Goal: Task Accomplishment & Management: Complete application form

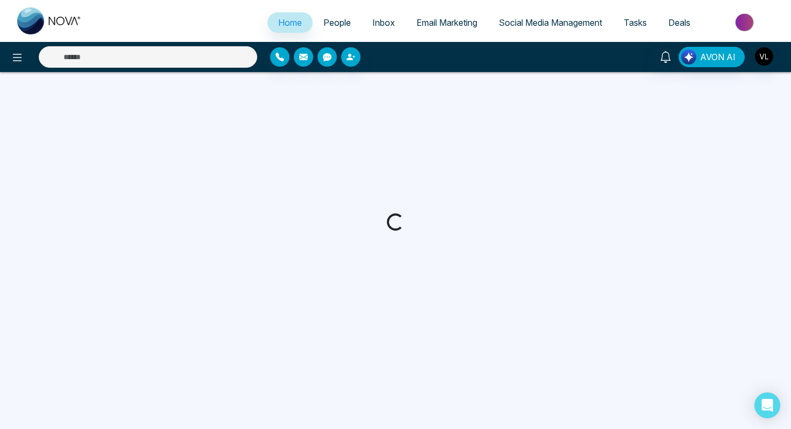
select select "*"
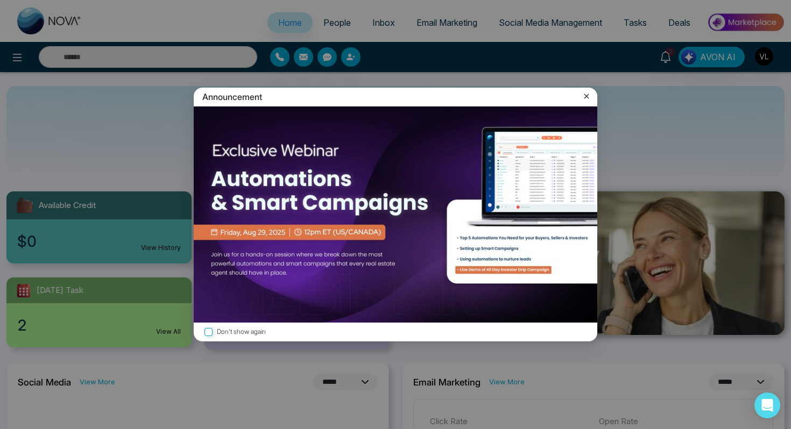
click at [587, 98] on icon at bounding box center [586, 96] width 11 height 11
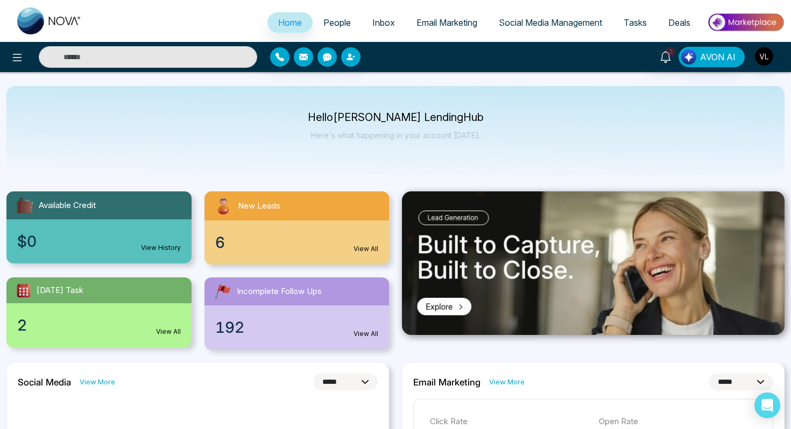
click at [331, 28] on link "People" at bounding box center [337, 22] width 49 height 20
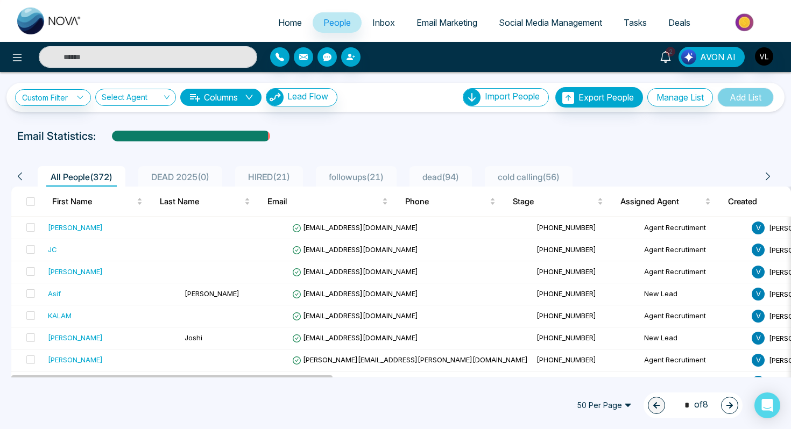
drag, startPoint x: 666, startPoint y: 59, endPoint x: 494, endPoint y: 0, distance: 181.9
click at [351, 55] on icon "button" at bounding box center [351, 57] width 9 height 9
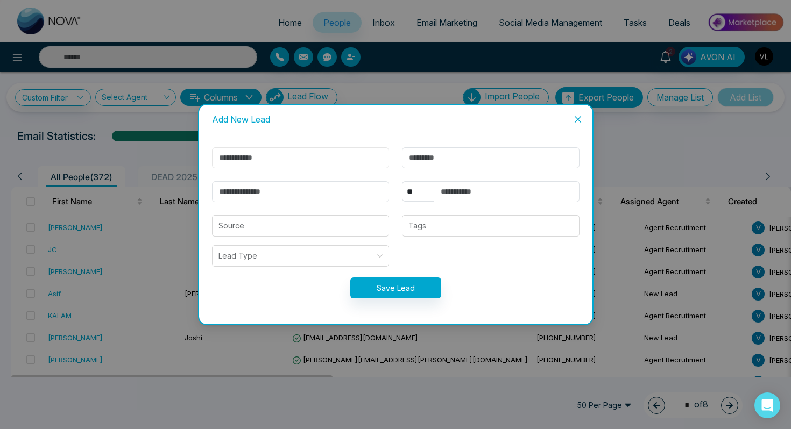
click at [290, 156] on input "text" at bounding box center [301, 157] width 178 height 21
type input "****"
click at [443, 160] on input "text" at bounding box center [491, 157] width 178 height 21
type input "****"
click at [253, 195] on input "email" at bounding box center [301, 191] width 178 height 21
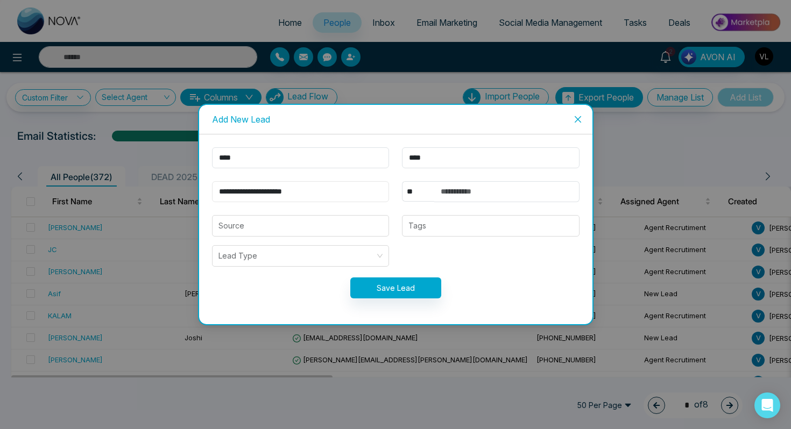
type input "**********"
click at [448, 195] on input "text" at bounding box center [506, 191] width 145 height 21
type input "**********"
click at [263, 235] on input "search" at bounding box center [301, 226] width 165 height 20
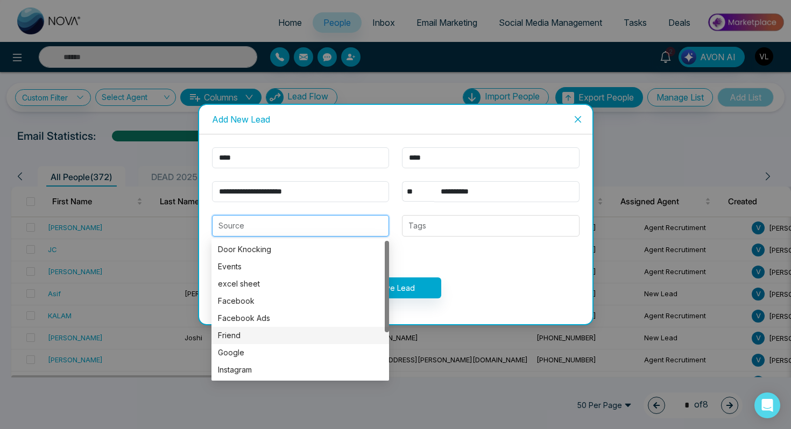
scroll to position [66, 0]
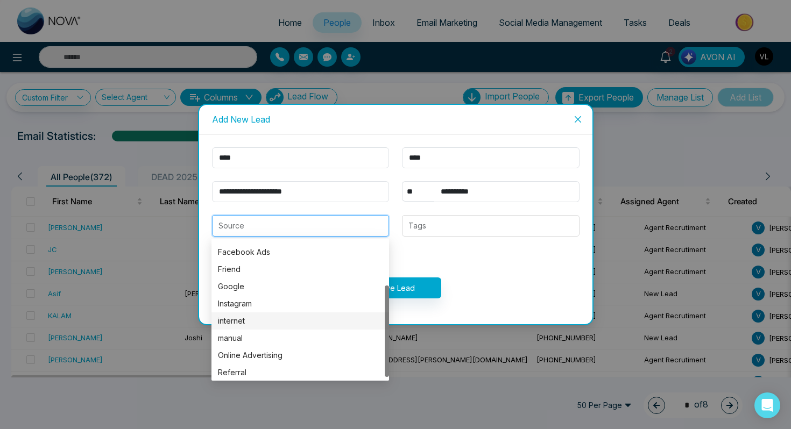
click at [242, 323] on div "internet" at bounding box center [300, 321] width 165 height 12
type input "********"
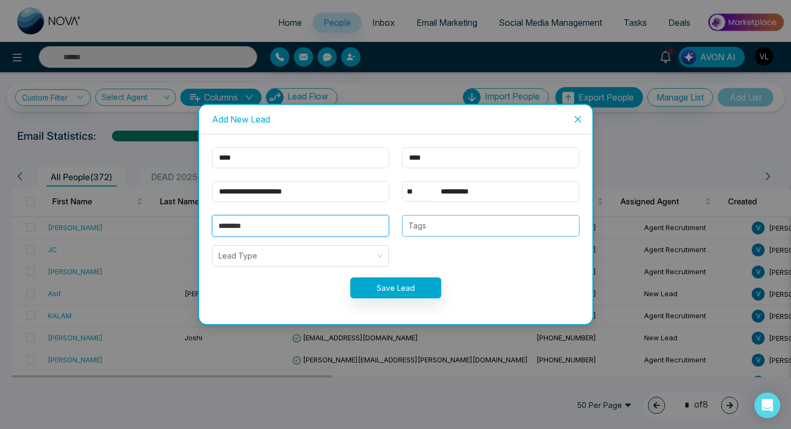
click at [445, 233] on div "Tags" at bounding box center [491, 226] width 178 height 22
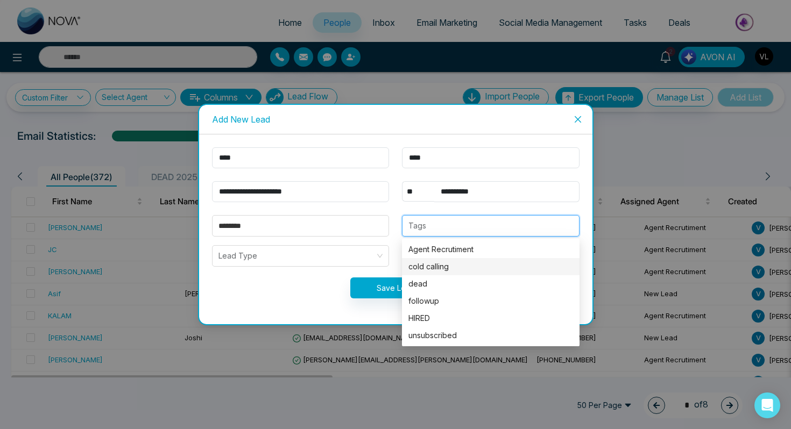
click at [430, 267] on div "cold calling" at bounding box center [490, 267] width 165 height 12
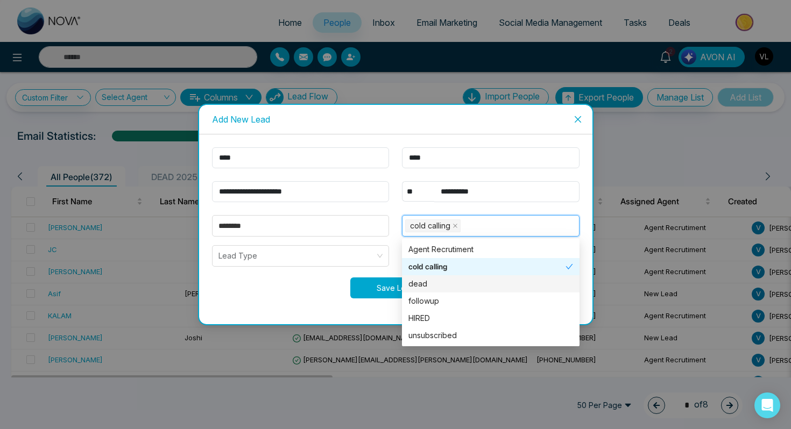
click at [377, 289] on button "Save Lead" at bounding box center [395, 288] width 91 height 21
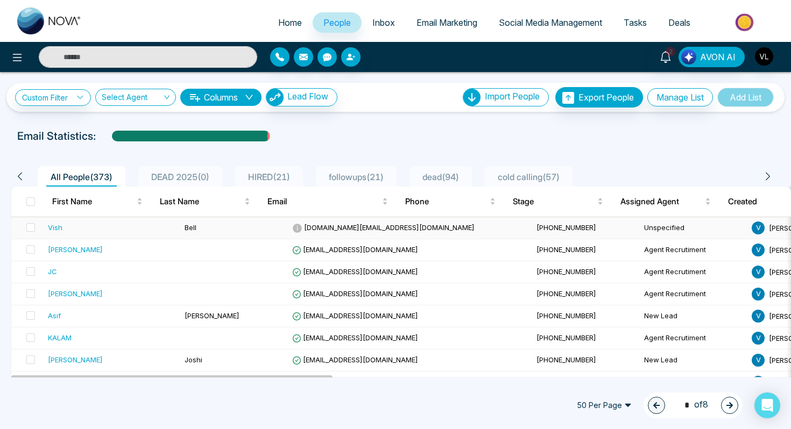
click at [125, 232] on div "Vish" at bounding box center [112, 227] width 128 height 11
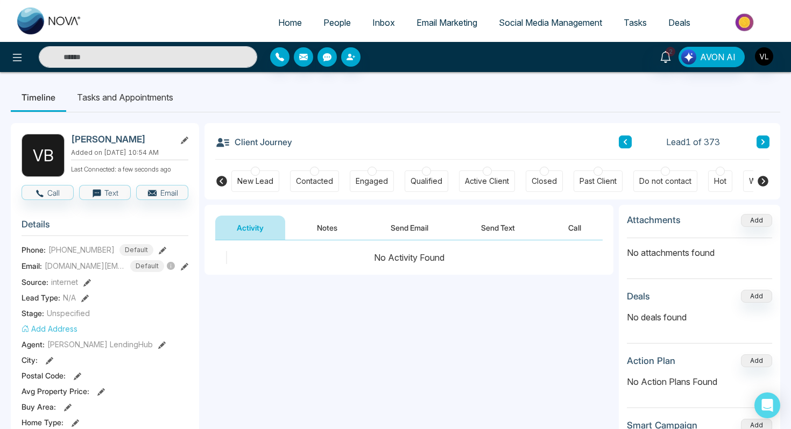
click at [171, 270] on icon at bounding box center [171, 266] width 8 height 8
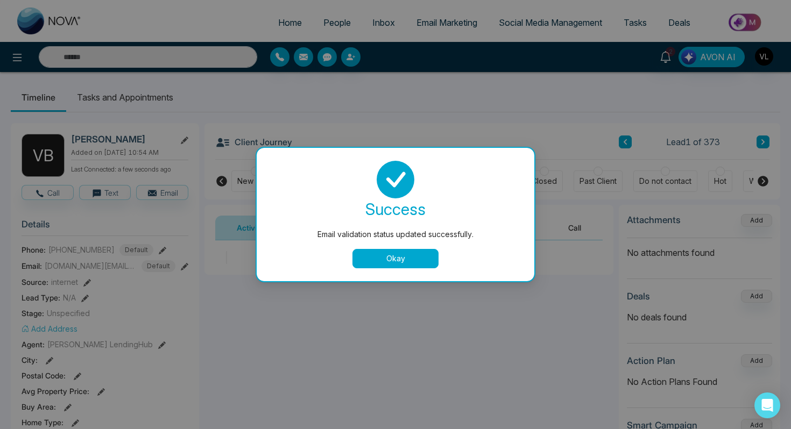
click at [364, 262] on button "Okay" at bounding box center [396, 258] width 86 height 19
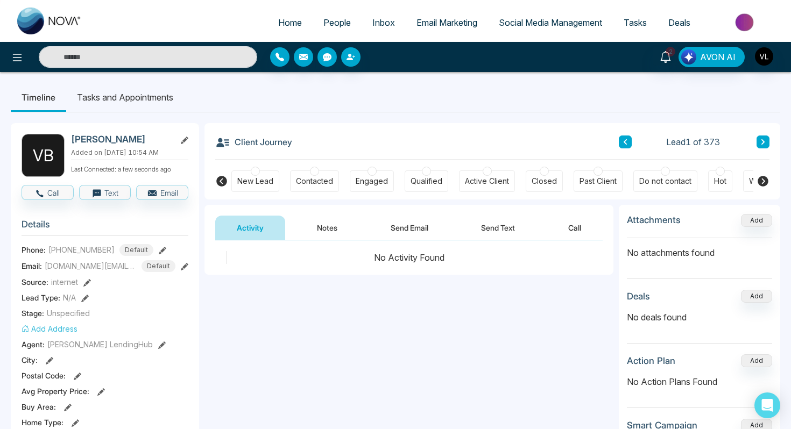
click at [333, 19] on span "People" at bounding box center [336, 22] width 27 height 11
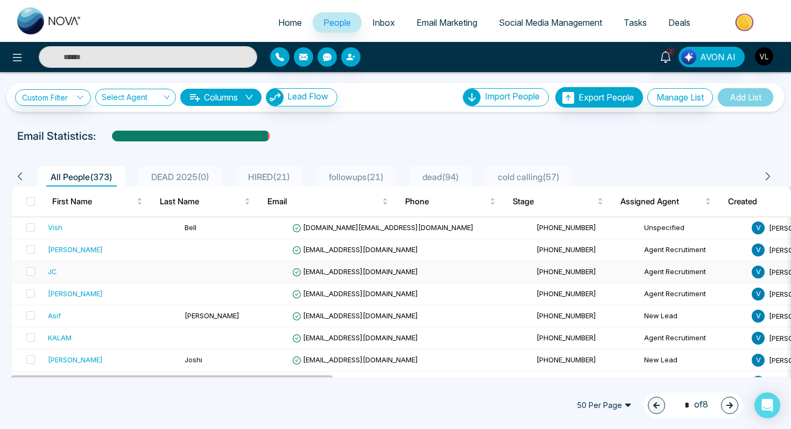
click at [180, 277] on td at bounding box center [234, 273] width 108 height 22
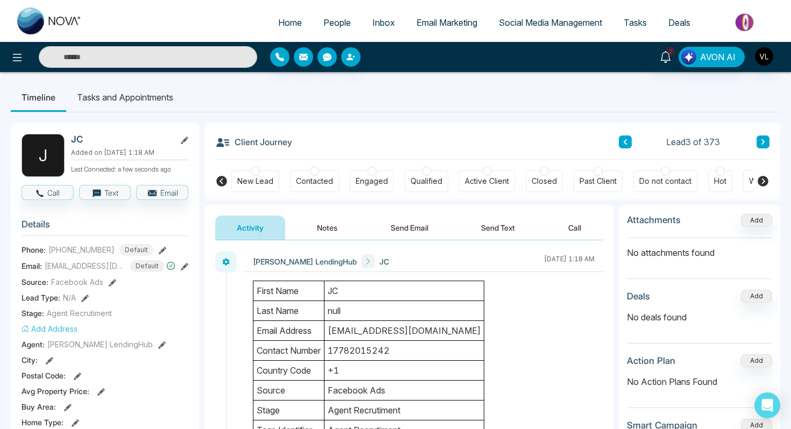
click at [328, 226] on button "Notes" at bounding box center [327, 228] width 64 height 24
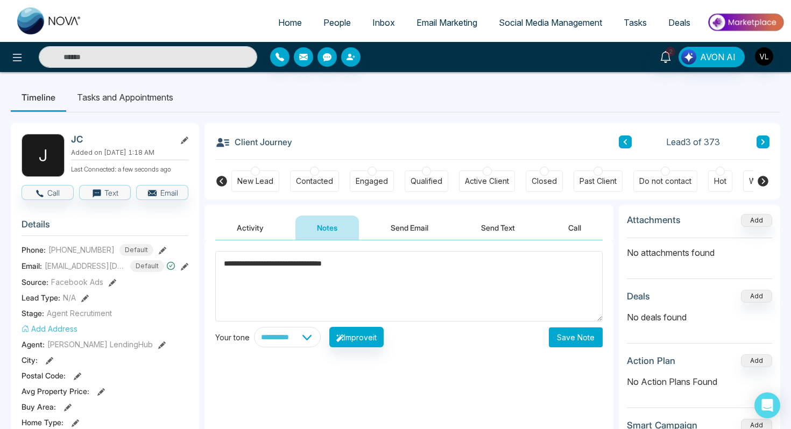
type textarea "**********"
click at [569, 337] on button "Save Note" at bounding box center [576, 338] width 54 height 20
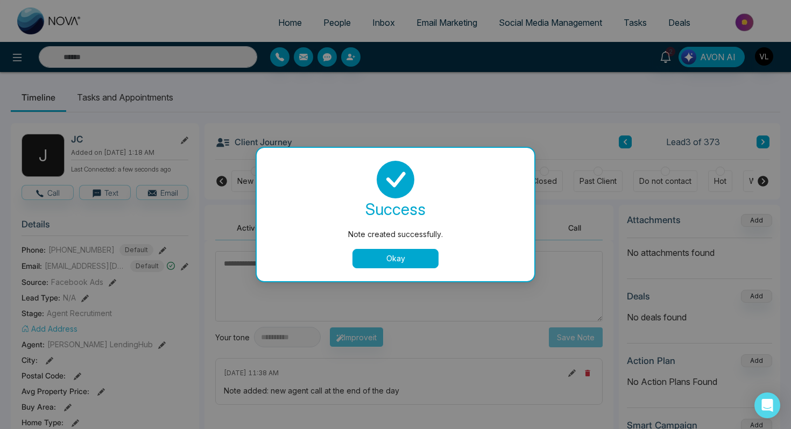
click at [318, 28] on div "Note created successfully. success Note created successfully. Okay" at bounding box center [395, 214] width 791 height 429
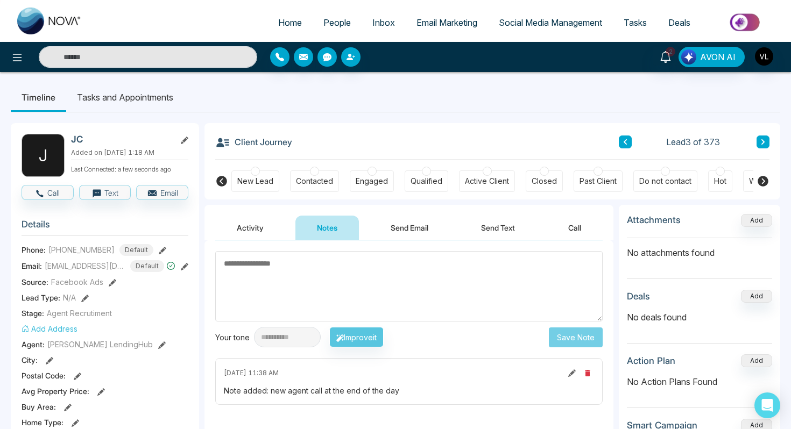
click at [332, 23] on span "People" at bounding box center [336, 22] width 27 height 11
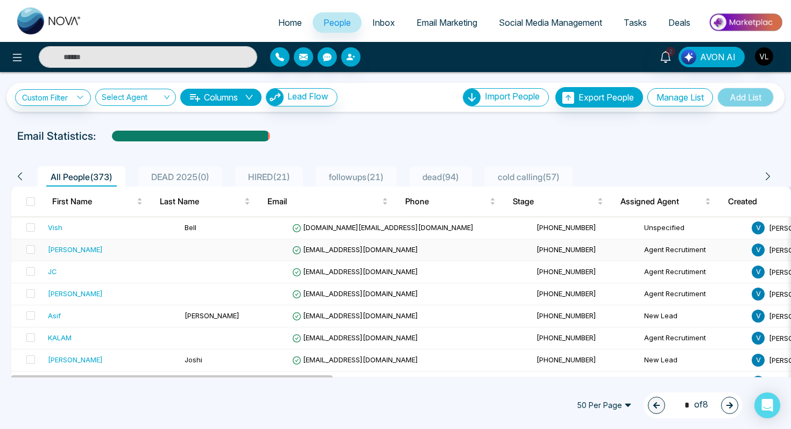
click at [110, 247] on div "[PERSON_NAME]" at bounding box center [112, 249] width 128 height 11
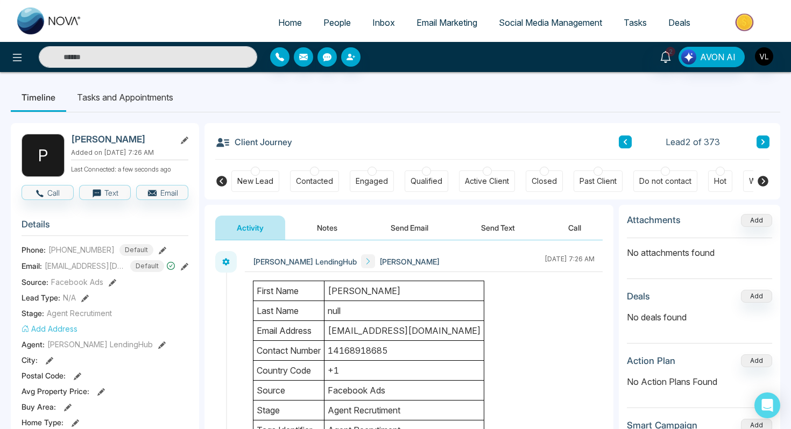
drag, startPoint x: 141, startPoint y: 139, endPoint x: 93, endPoint y: 141, distance: 48.5
click at [92, 142] on h2 "[PERSON_NAME]" at bounding box center [121, 139] width 100 height 11
copy h2 "Malandrino"
drag, startPoint x: 401, startPoint y: 288, endPoint x: 329, endPoint y: 291, distance: 72.7
click at [329, 291] on td "[PERSON_NAME]" at bounding box center [405, 291] width 160 height 20
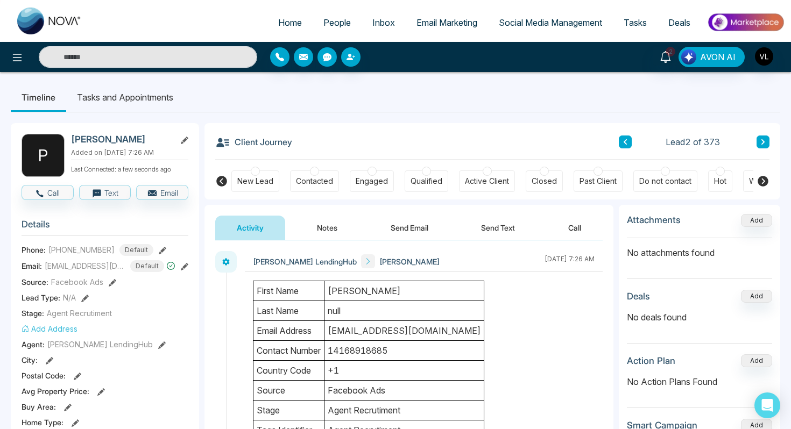
click at [147, 251] on div "Phone: [PHONE_NUMBER] Default" at bounding box center [105, 250] width 167 height 12
click at [147, 244] on div "Phone: [PHONE_NUMBER] Default" at bounding box center [105, 250] width 167 height 12
click at [159, 248] on icon at bounding box center [163, 251] width 8 height 8
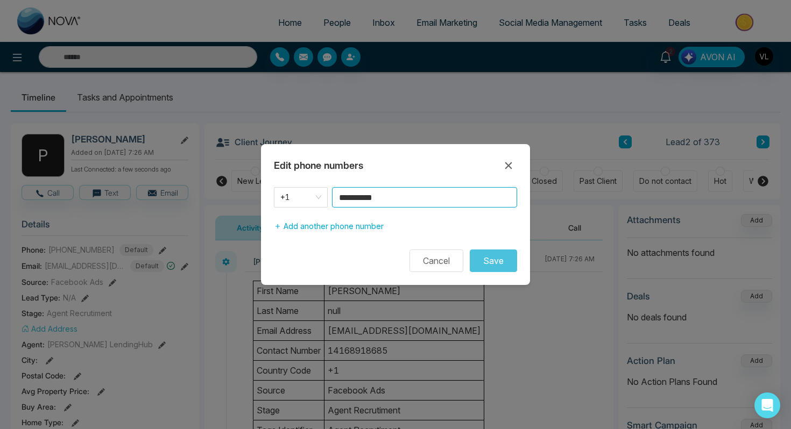
click at [409, 200] on input "**********" at bounding box center [424, 197] width 185 height 20
type input "**********"
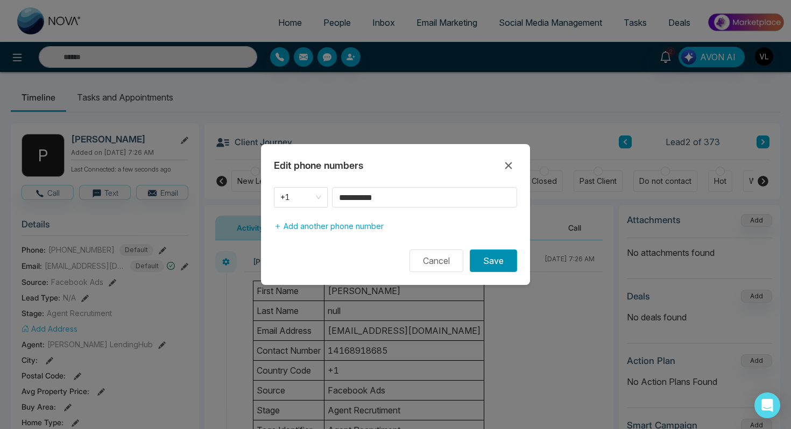
click at [494, 253] on button "Save" at bounding box center [493, 261] width 47 height 23
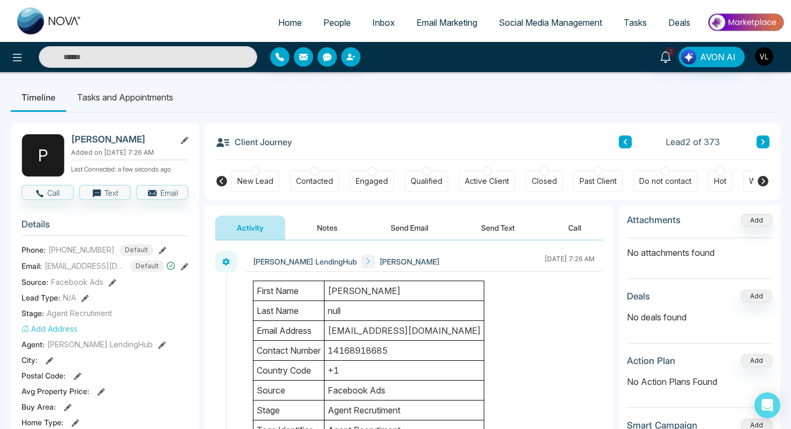
click at [334, 19] on span "People" at bounding box center [336, 22] width 27 height 11
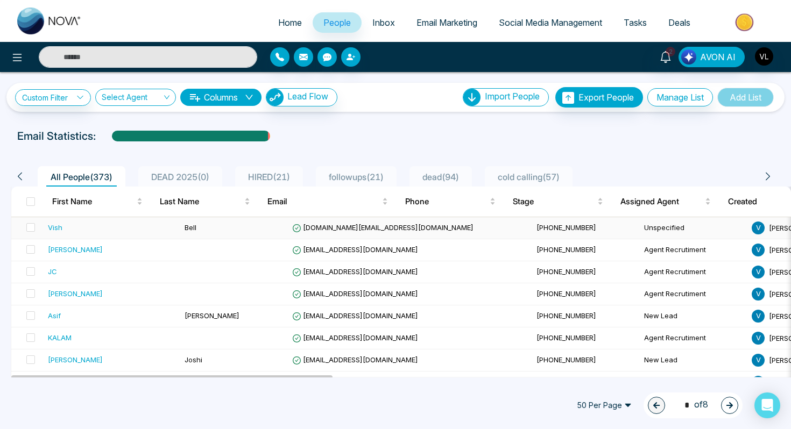
click at [75, 234] on td "Vish" at bounding box center [112, 228] width 137 height 22
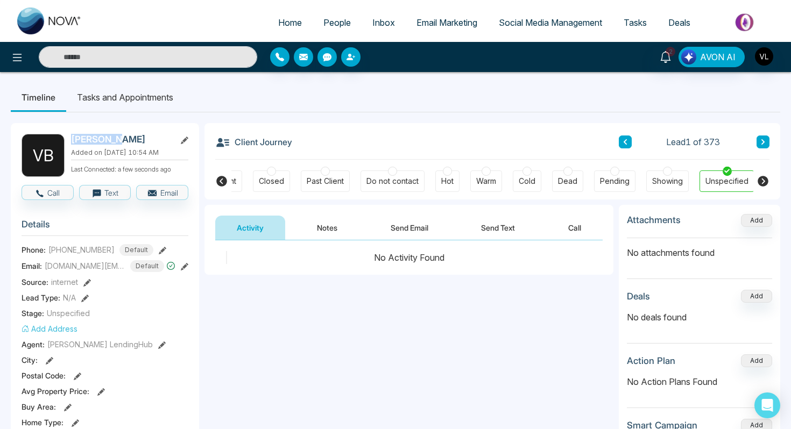
drag, startPoint x: 116, startPoint y: 138, endPoint x: 71, endPoint y: 139, distance: 44.7
click at [71, 139] on div "V B [PERSON_NAME] Added on [DATE] 10:54 AM Last Connected: a few seconds ago" at bounding box center [105, 155] width 167 height 43
copy h2 "[PERSON_NAME]"
drag, startPoint x: 108, startPoint y: 256, endPoint x: 46, endPoint y: 256, distance: 61.9
click at [46, 256] on div "Phone: [PHONE_NUMBER] Default" at bounding box center [105, 250] width 167 height 12
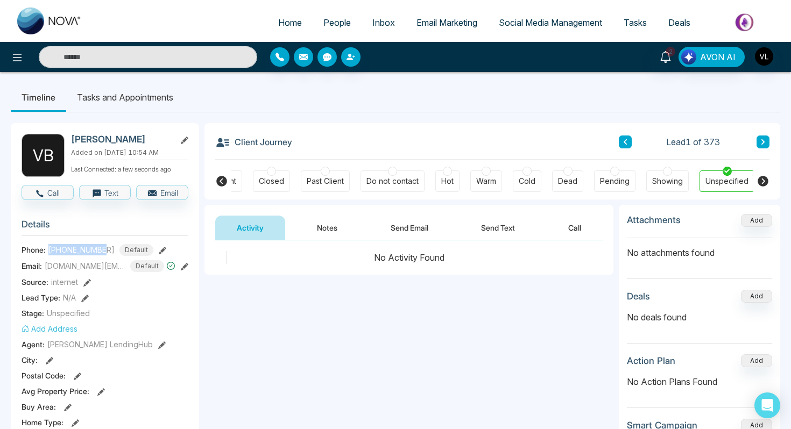
copy div "[PHONE_NUMBER]"
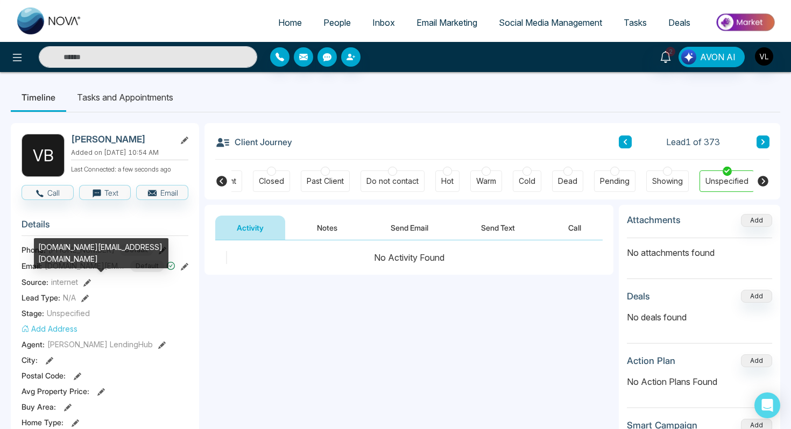
click at [101, 272] on span "[DOMAIN_NAME][EMAIL_ADDRESS][DOMAIN_NAME]" at bounding box center [85, 265] width 81 height 11
click at [92, 249] on div "[DOMAIN_NAME][EMAIL_ADDRESS][DOMAIN_NAME]" at bounding box center [101, 253] width 135 height 30
copy div "[DOMAIN_NAME][EMAIL_ADDRESS][DOMAIN_NAME]"
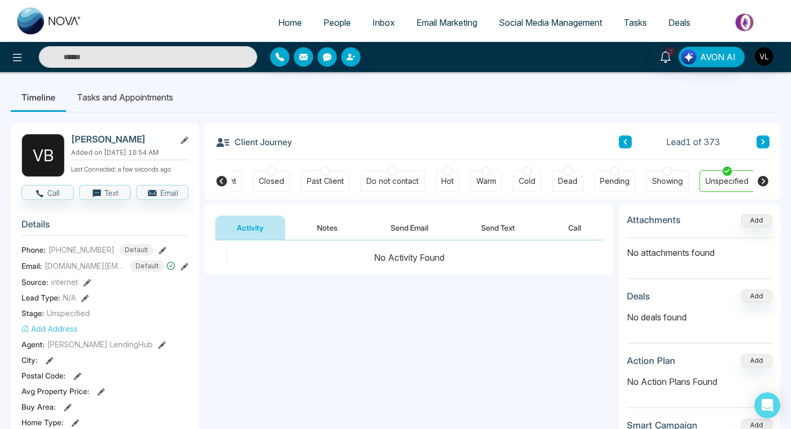
click at [101, 62] on input "text" at bounding box center [148, 57] width 219 height 22
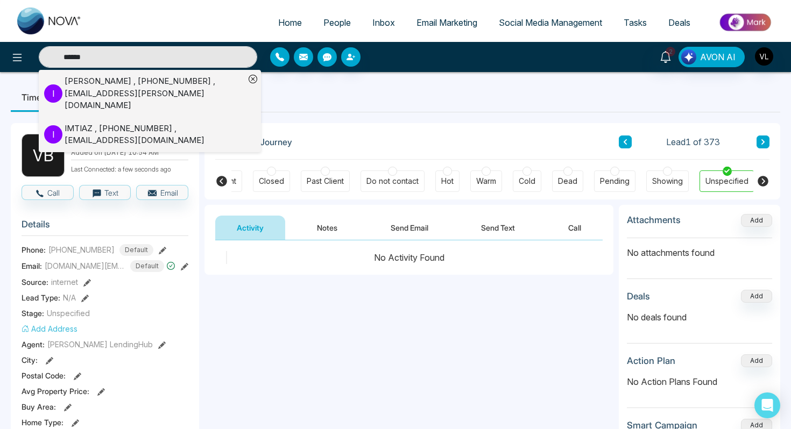
type input "******"
click at [112, 96] on div "[PERSON_NAME] , [PHONE_NUMBER] , [EMAIL_ADDRESS][PERSON_NAME][DOMAIN_NAME]" at bounding box center [155, 93] width 180 height 37
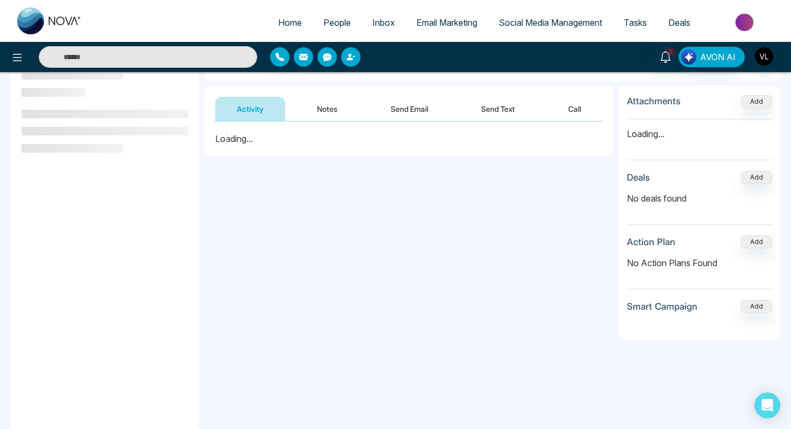
scroll to position [121, 0]
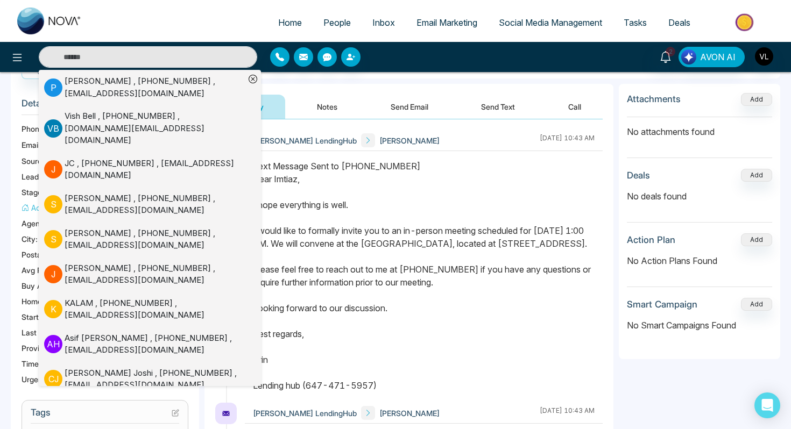
click at [396, 237] on div "Text Message Sent to [PHONE_NUMBER] Dear [PERSON_NAME], I hope everything is we…" at bounding box center [424, 276] width 342 height 232
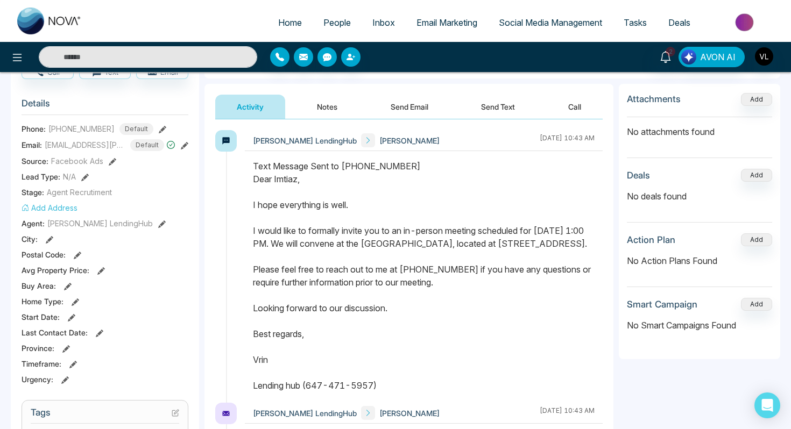
drag, startPoint x: 253, startPoint y: 180, endPoint x: 399, endPoint y: 402, distance: 265.9
click at [399, 392] on div "Text Message Sent to [PHONE_NUMBER] Dear [PERSON_NAME], I hope everything is we…" at bounding box center [424, 276] width 342 height 232
click at [330, 15] on link "People" at bounding box center [337, 22] width 49 height 20
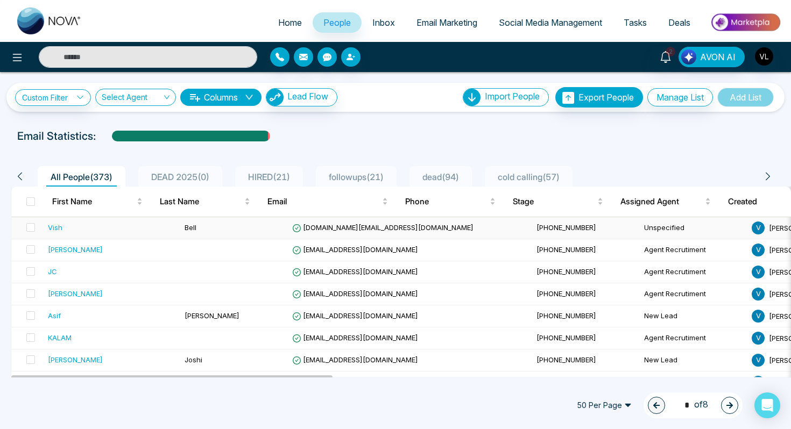
click at [72, 234] on td "Vish" at bounding box center [112, 228] width 137 height 22
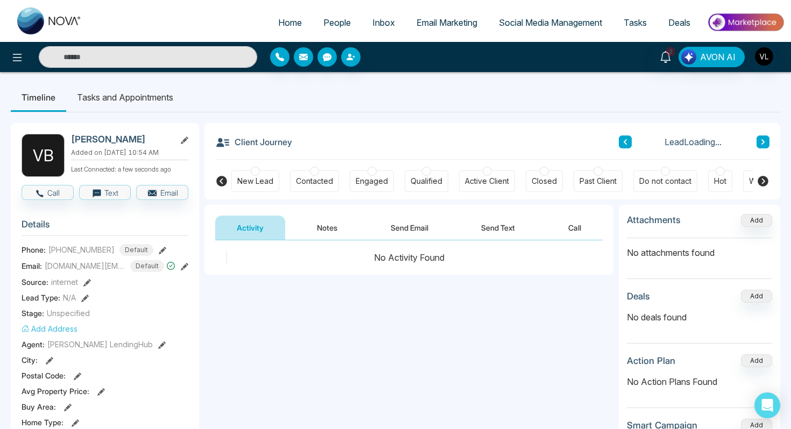
click at [411, 230] on button "Send Email" at bounding box center [409, 228] width 81 height 24
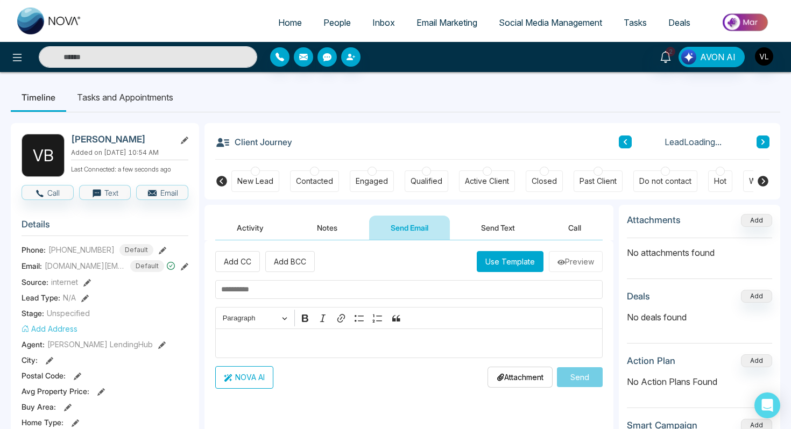
click at [251, 347] on p "Editor editing area: main" at bounding box center [409, 343] width 376 height 13
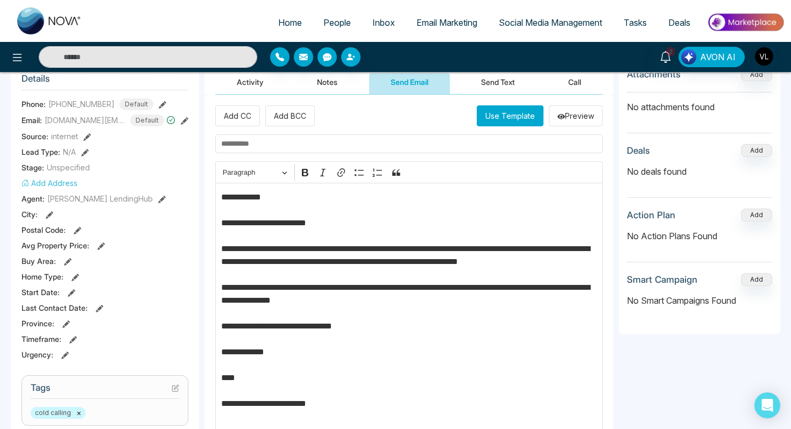
scroll to position [150, 0]
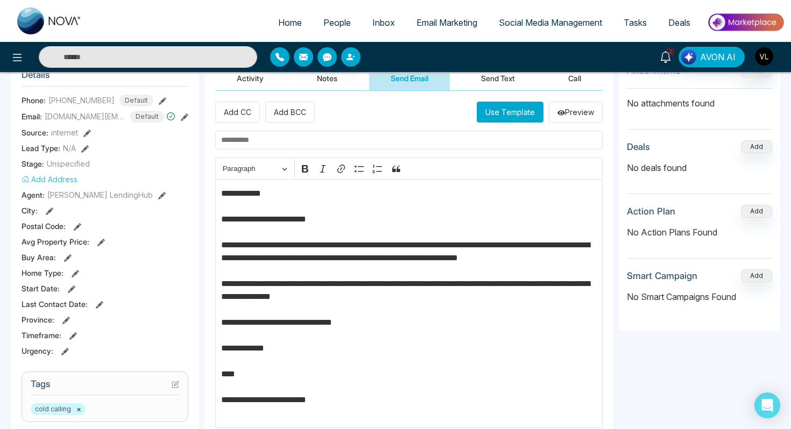
click at [251, 195] on p "**********" at bounding box center [409, 303] width 376 height 232
drag, startPoint x: 323, startPoint y: 221, endPoint x: 215, endPoint y: 217, distance: 108.8
click at [214, 217] on div "**********" at bounding box center [409, 280] width 409 height 378
click at [239, 146] on input "text" at bounding box center [408, 140] width 387 height 19
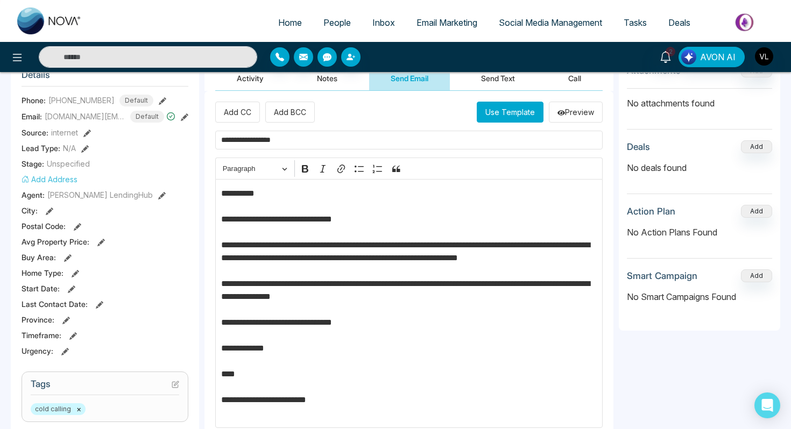
click at [235, 139] on input "**********" at bounding box center [408, 140] width 387 height 19
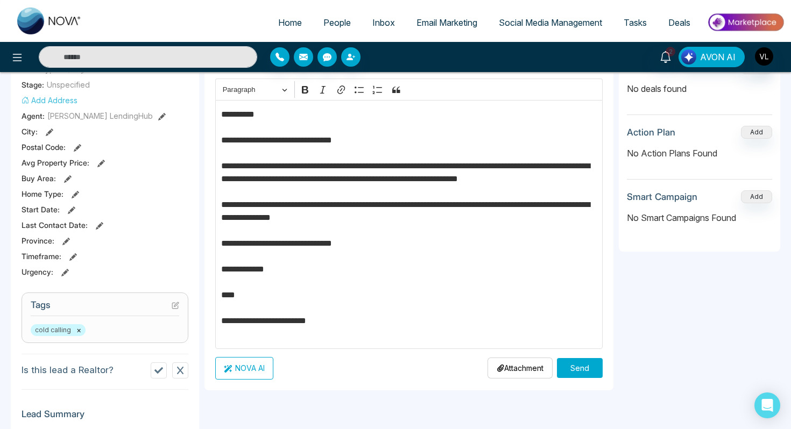
scroll to position [229, 0]
type input "**********"
click at [578, 166] on p "**********" at bounding box center [409, 224] width 376 height 232
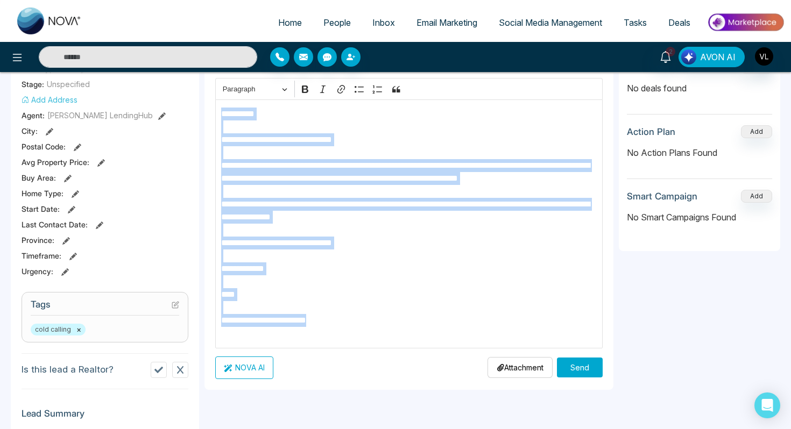
drag, startPoint x: 360, startPoint y: 341, endPoint x: 223, endPoint y: 113, distance: 265.3
click at [223, 113] on div "**********" at bounding box center [408, 224] width 387 height 249
copy p "**********"
click at [586, 364] on button "Send" at bounding box center [580, 368] width 46 height 20
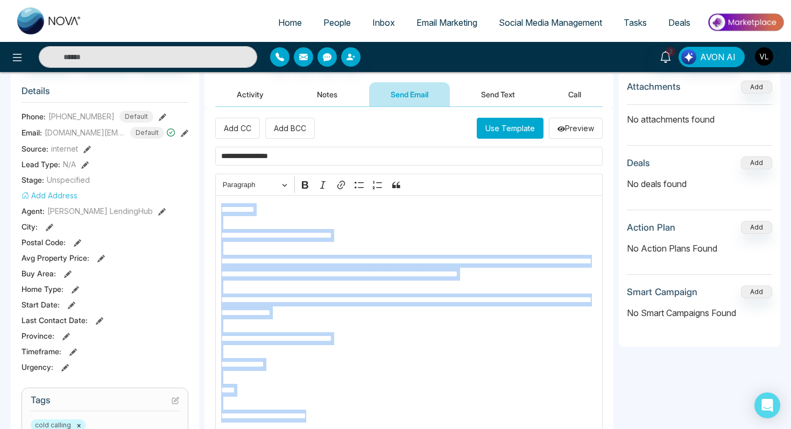
scroll to position [133, 0]
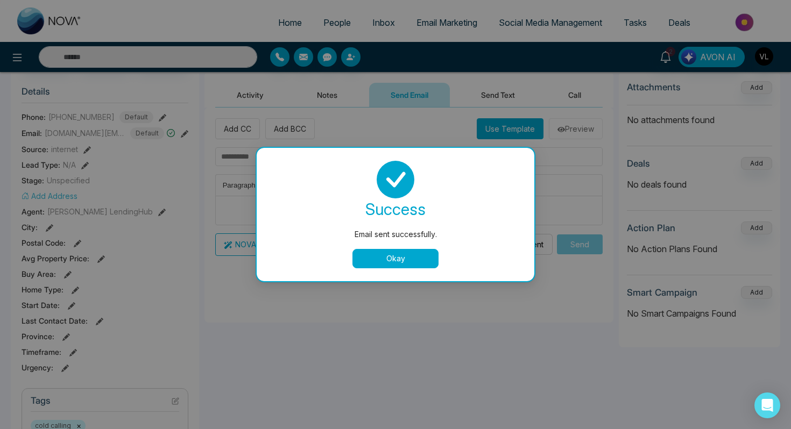
click at [407, 263] on button "Okay" at bounding box center [396, 258] width 86 height 19
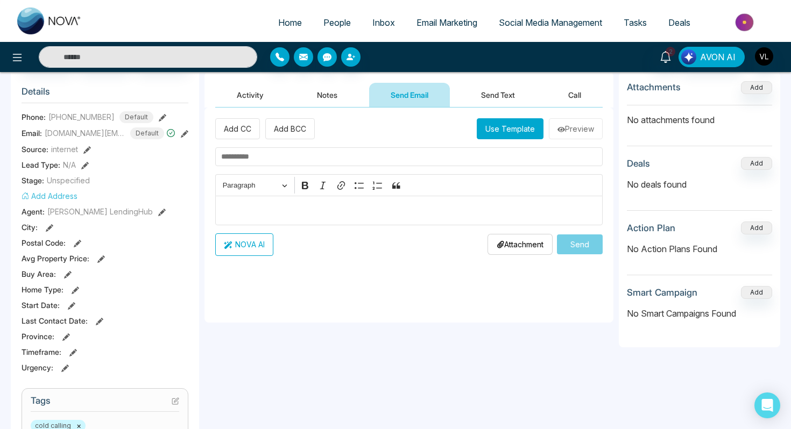
click at [490, 101] on button "Send Text" at bounding box center [498, 95] width 77 height 24
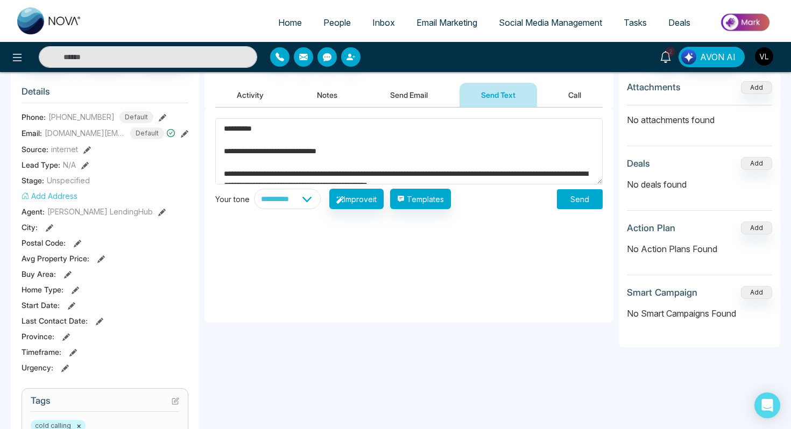
type textarea "**********"
click at [578, 198] on button "Send" at bounding box center [580, 199] width 46 height 20
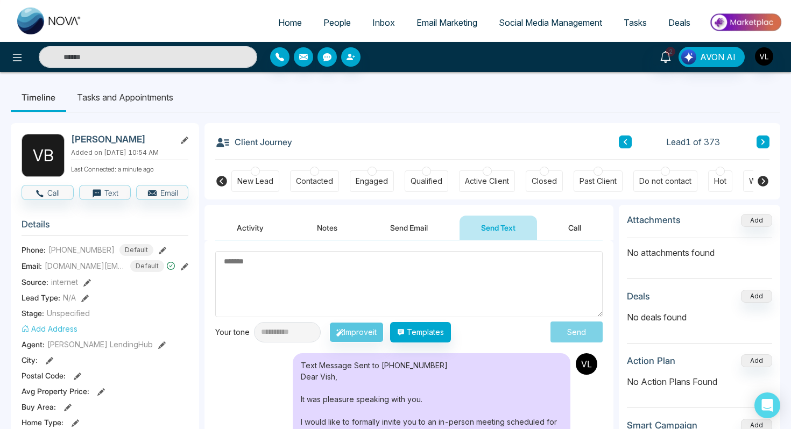
click at [329, 19] on span "People" at bounding box center [336, 22] width 27 height 11
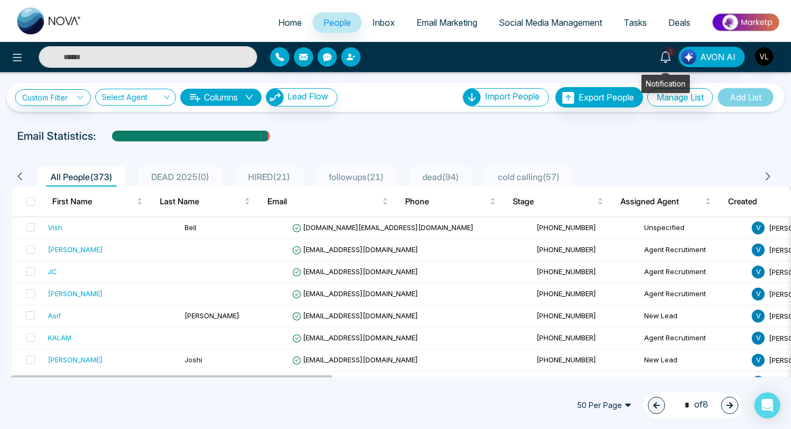
click at [667, 58] on icon at bounding box center [666, 57] width 12 height 12
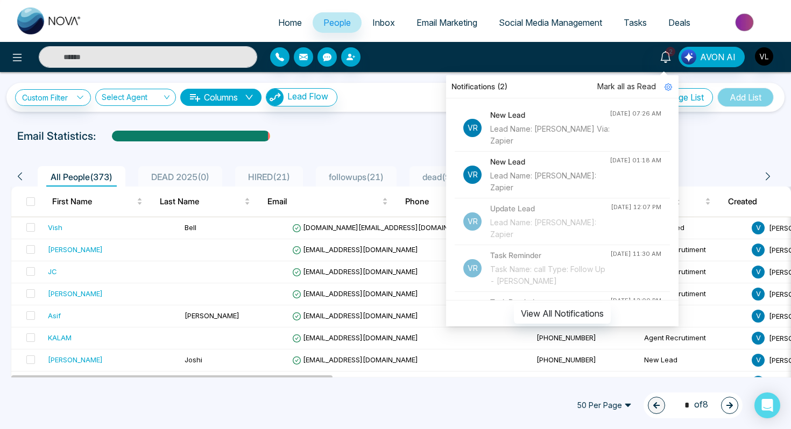
click at [644, 85] on span "Mark all as Read" at bounding box center [626, 87] width 59 height 12
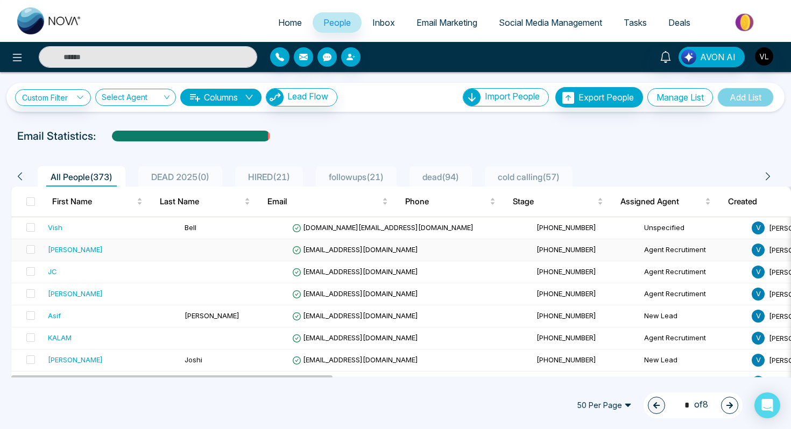
click at [116, 246] on div "[PERSON_NAME]" at bounding box center [112, 249] width 128 height 11
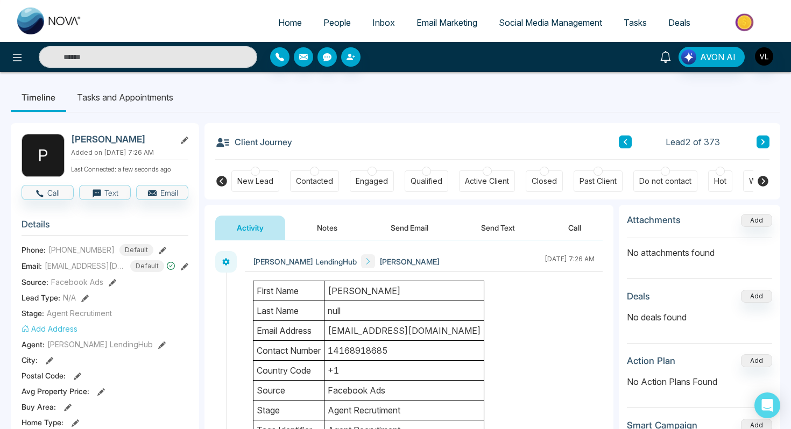
click at [661, 58] on icon at bounding box center [666, 57] width 12 height 12
click at [89, 52] on input "text" at bounding box center [148, 57] width 219 height 22
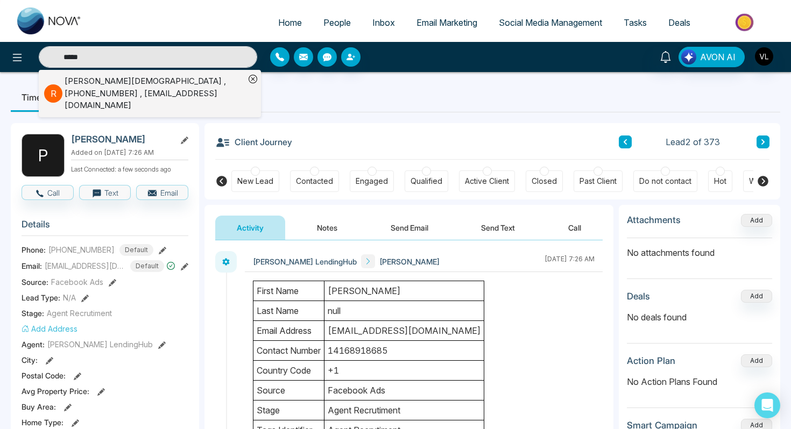
type input "*****"
click at [73, 87] on div "[PERSON_NAME] , [PHONE_NUMBER] , [EMAIL_ADDRESS][DOMAIN_NAME]" at bounding box center [155, 93] width 180 height 37
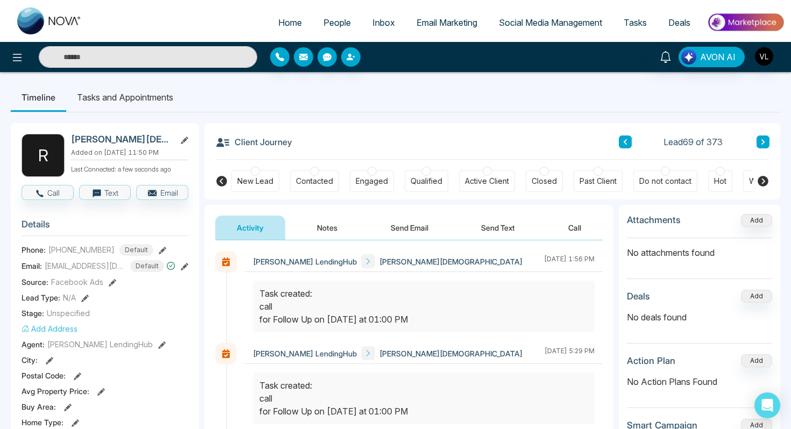
click at [105, 61] on input "text" at bounding box center [148, 57] width 219 height 22
type input "******"
click at [94, 54] on input "******" at bounding box center [148, 57] width 219 height 22
click at [94, 54] on input "text" at bounding box center [148, 57] width 219 height 22
type input "********"
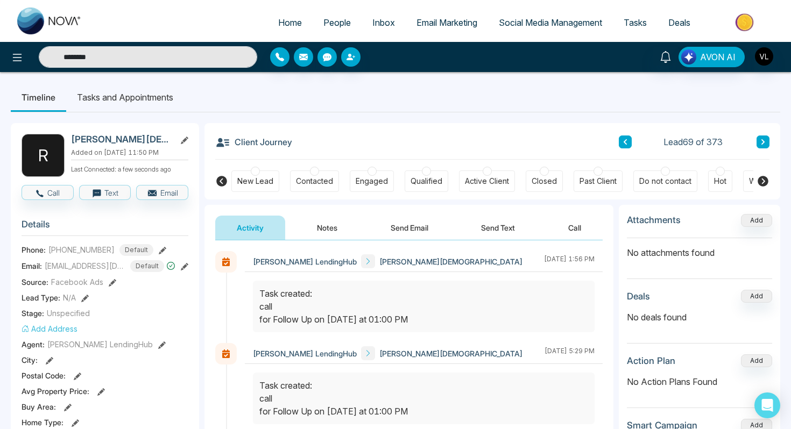
click at [331, 16] on link "People" at bounding box center [337, 22] width 49 height 20
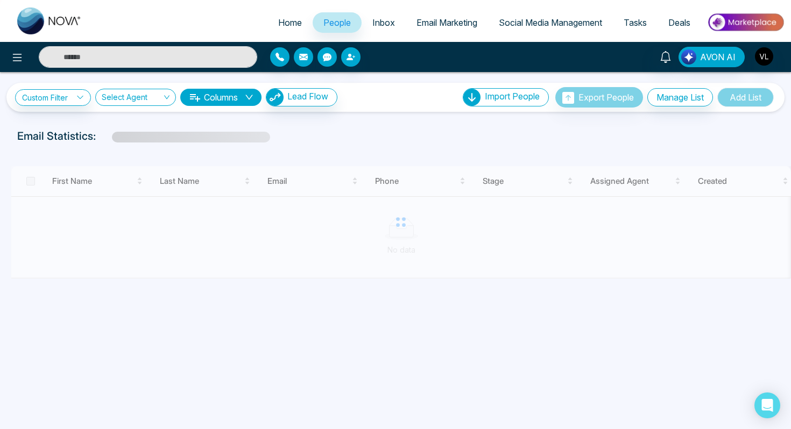
click at [88, 60] on input "text" at bounding box center [148, 57] width 219 height 22
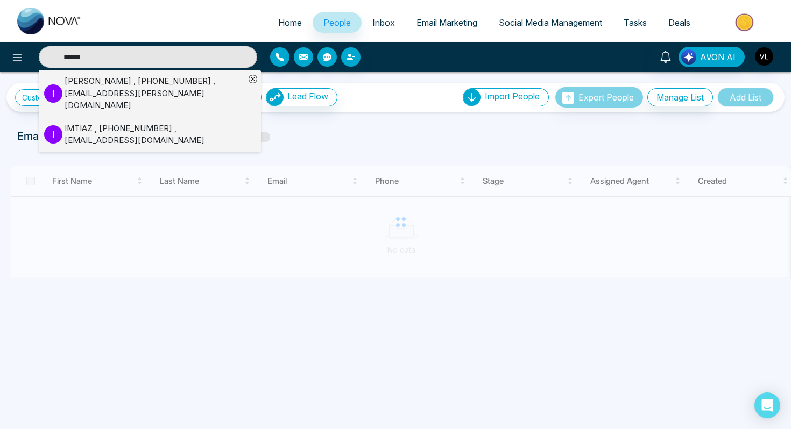
type input "******"
click at [73, 88] on div "[PERSON_NAME] , [PHONE_NUMBER] , [EMAIL_ADDRESS][PERSON_NAME][DOMAIN_NAME]" at bounding box center [155, 93] width 180 height 37
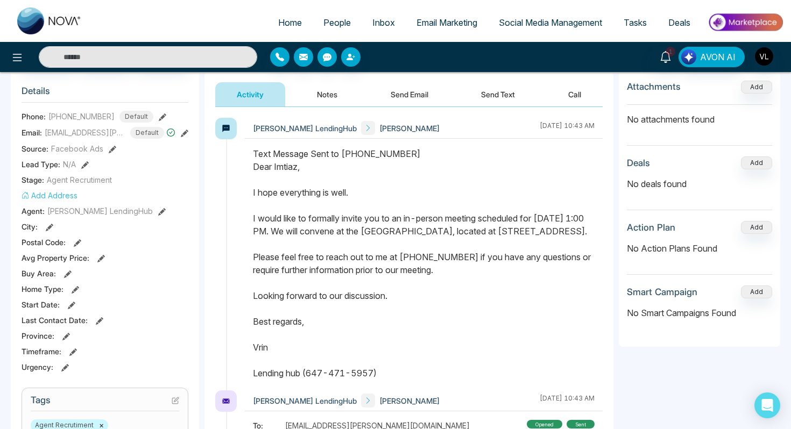
scroll to position [4, 0]
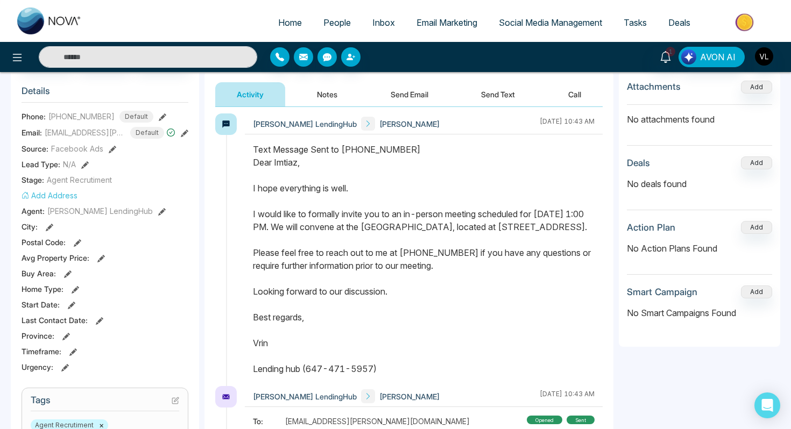
drag, startPoint x: 254, startPoint y: 164, endPoint x: 387, endPoint y: 384, distance: 257.0
click at [387, 384] on div at bounding box center [424, 264] width 358 height 243
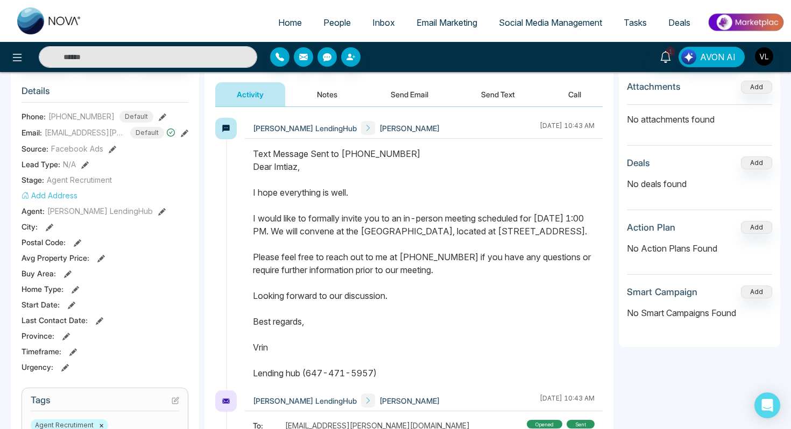
click at [408, 90] on button "Send Email" at bounding box center [409, 94] width 81 height 24
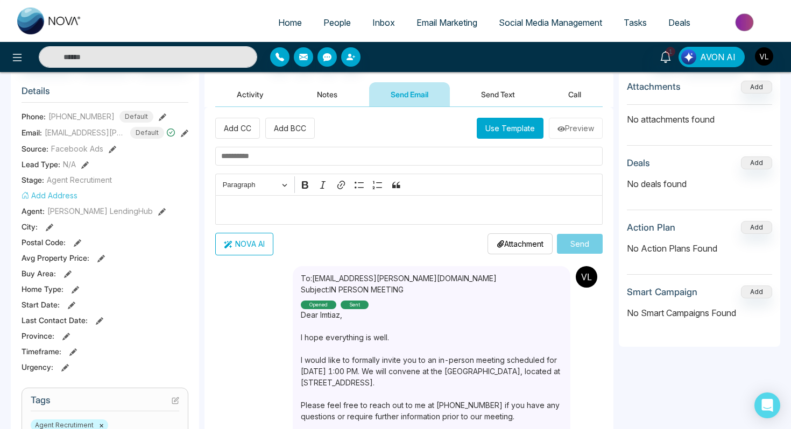
click at [291, 205] on p "Editor editing area: main" at bounding box center [409, 209] width 376 height 13
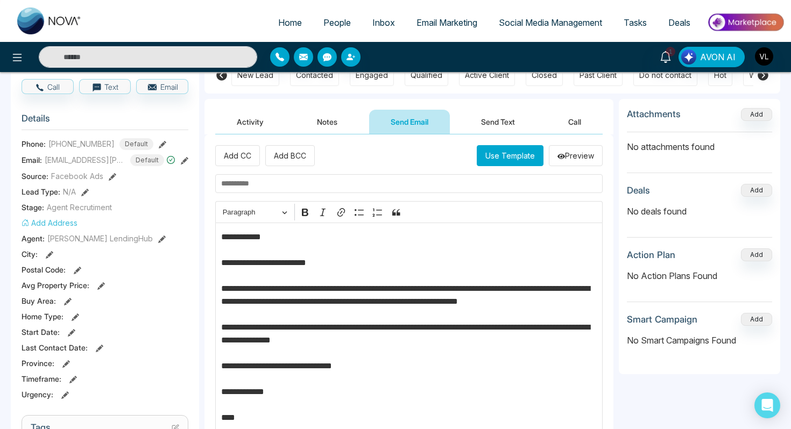
scroll to position [100, 0]
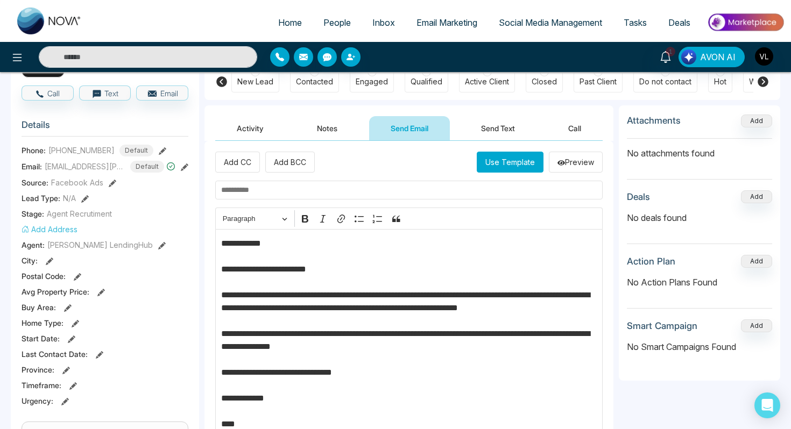
click at [284, 191] on input "text" at bounding box center [408, 190] width 387 height 19
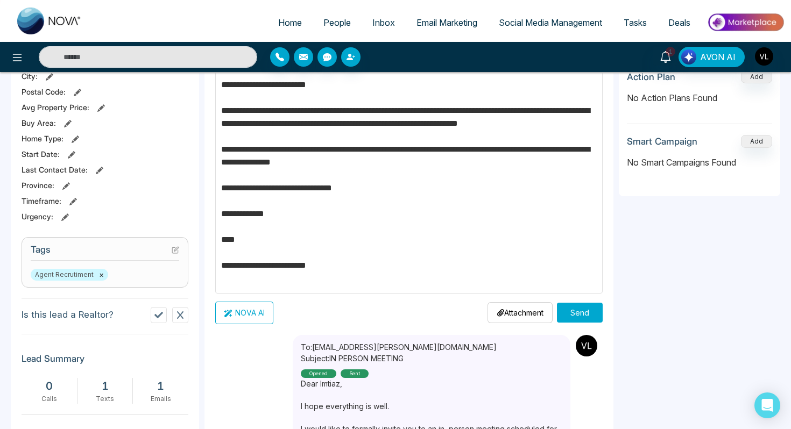
scroll to position [288, 0]
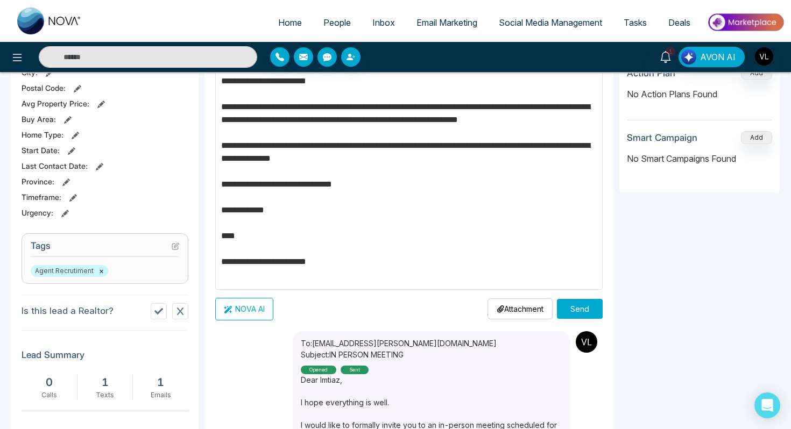
type input "**********"
click at [584, 309] on button "Send" at bounding box center [580, 309] width 46 height 20
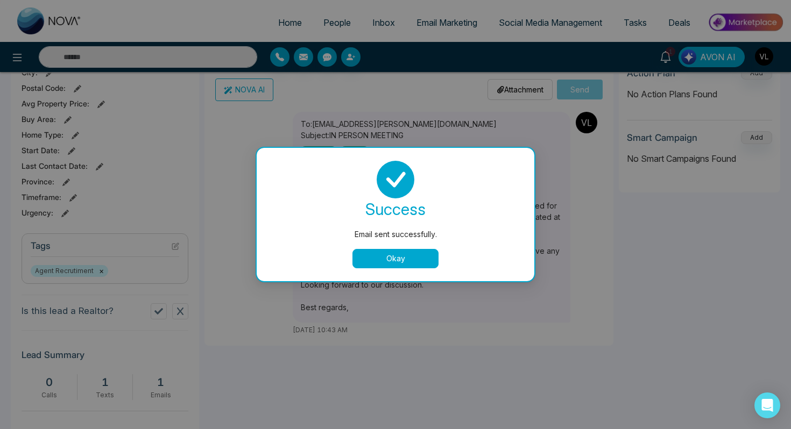
click at [381, 255] on button "Okay" at bounding box center [396, 258] width 86 height 19
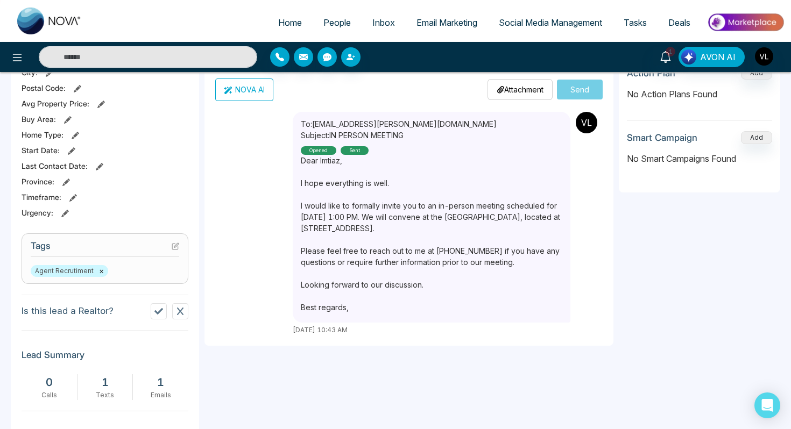
scroll to position [19, 0]
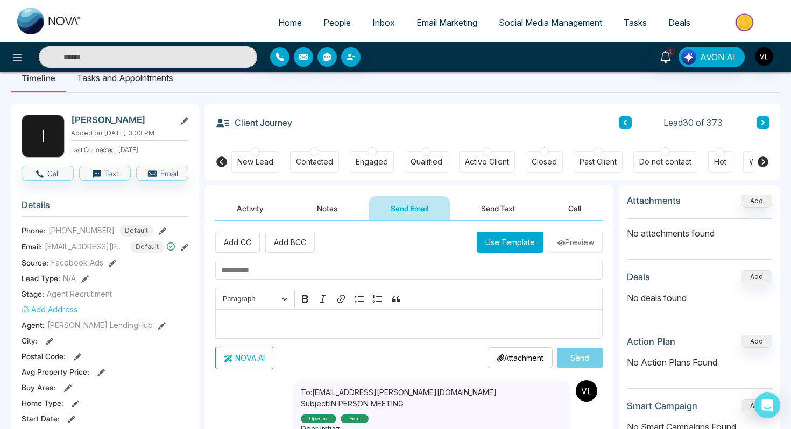
click at [479, 207] on button "Send Text" at bounding box center [498, 208] width 77 height 24
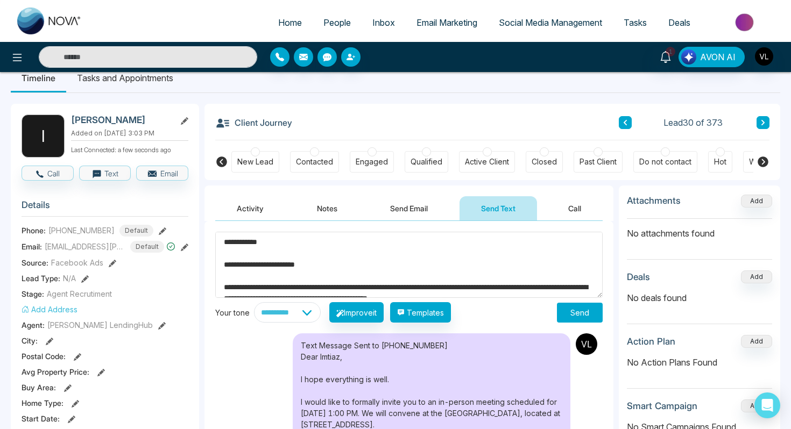
type textarea "**********"
click at [577, 319] on button "Send" at bounding box center [580, 313] width 46 height 20
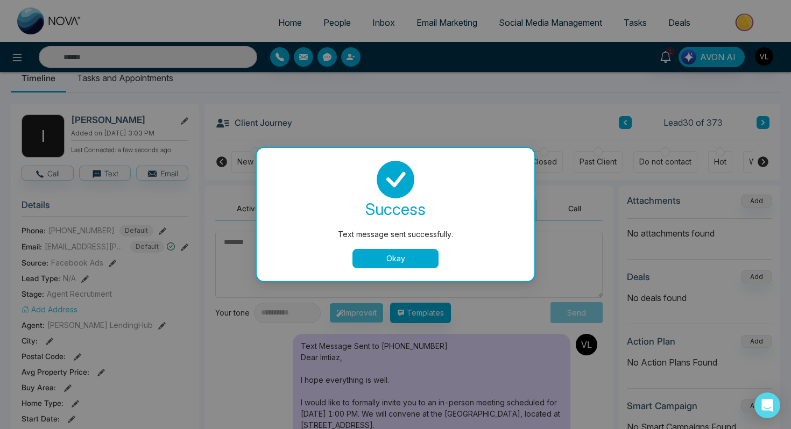
click at [410, 252] on button "Okay" at bounding box center [396, 258] width 86 height 19
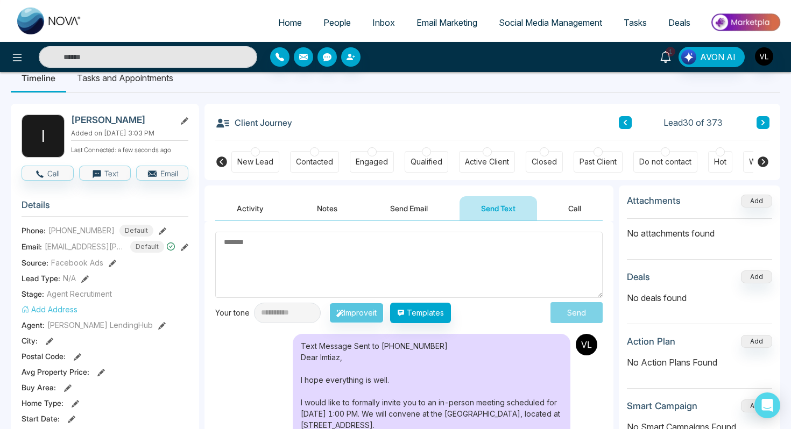
click at [667, 55] on icon at bounding box center [666, 57] width 12 height 12
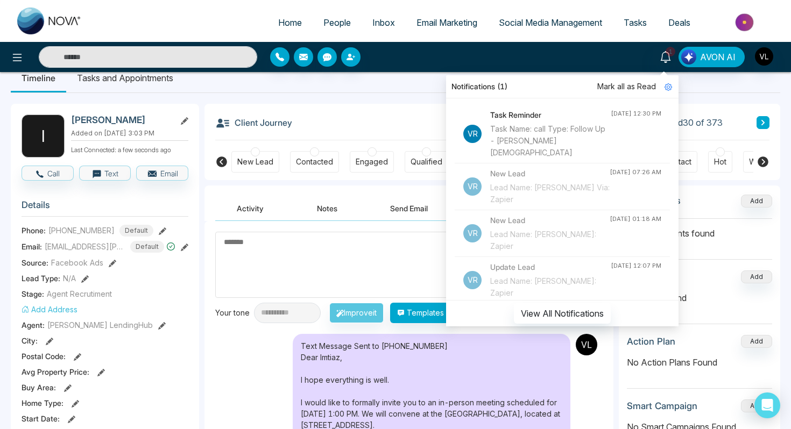
click at [634, 90] on span "Mark all as Read" at bounding box center [626, 87] width 59 height 12
click at [355, 109] on div "Client Journey Lead 30 of 373" at bounding box center [492, 122] width 554 height 37
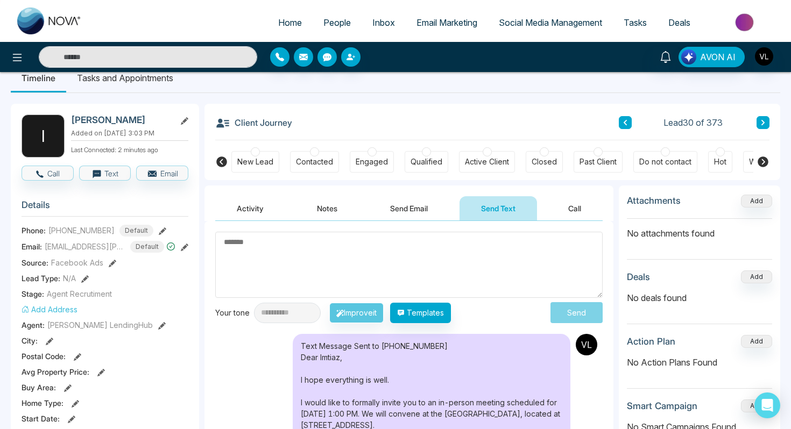
click at [330, 23] on span "People" at bounding box center [336, 22] width 27 height 11
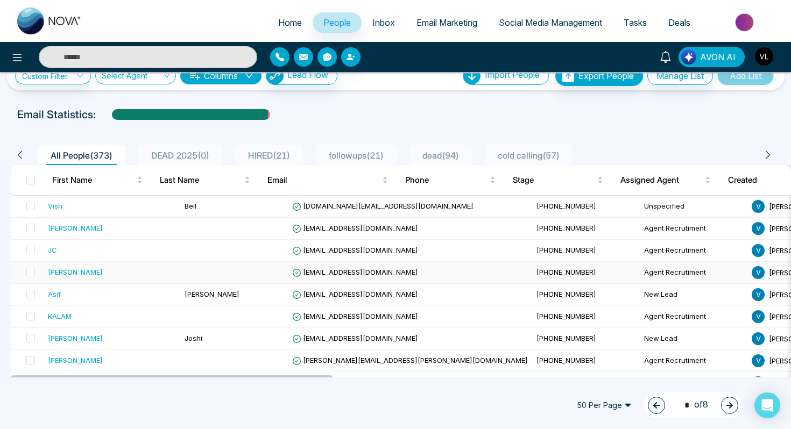
scroll to position [29, 0]
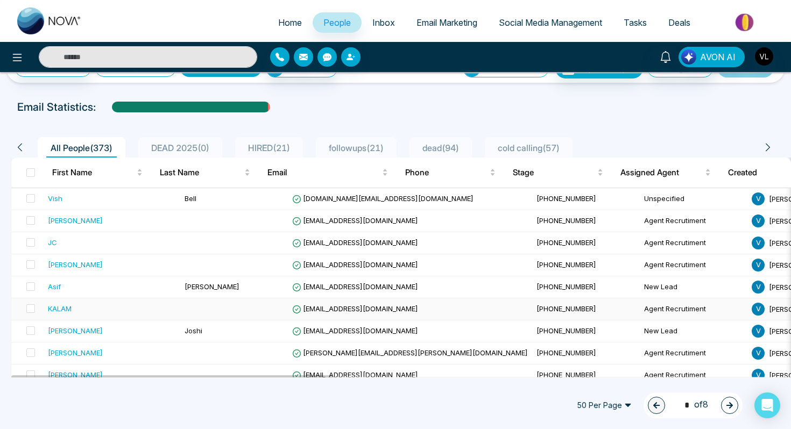
click at [180, 304] on td at bounding box center [234, 310] width 108 height 22
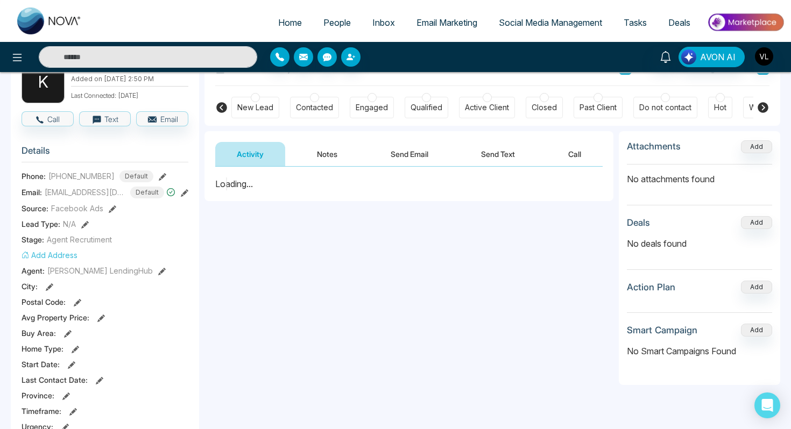
scroll to position [87, 0]
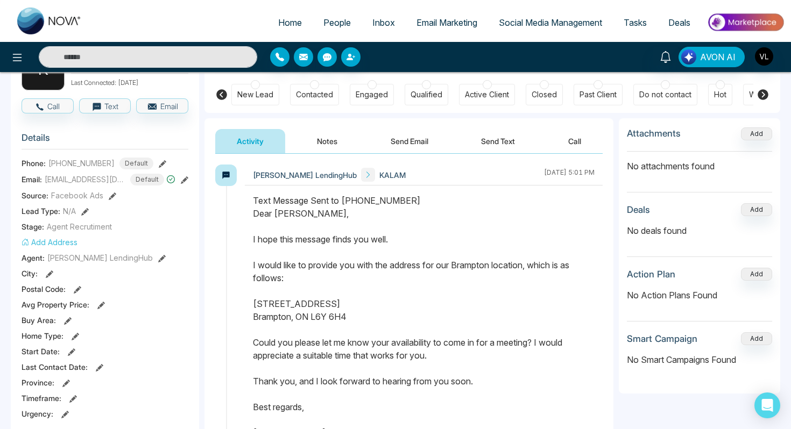
click at [333, 23] on span "People" at bounding box center [336, 22] width 27 height 11
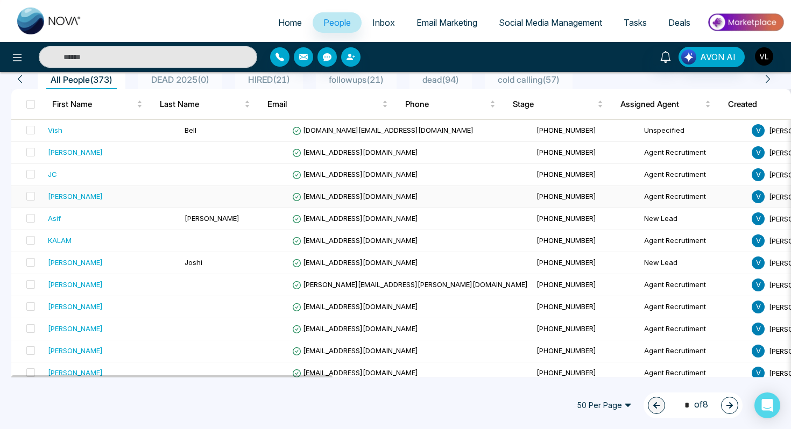
scroll to position [98, 0]
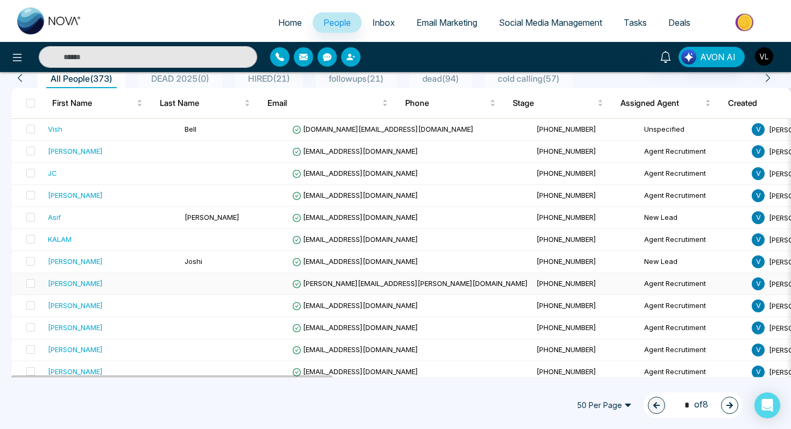
click at [180, 285] on td at bounding box center [234, 284] width 108 height 22
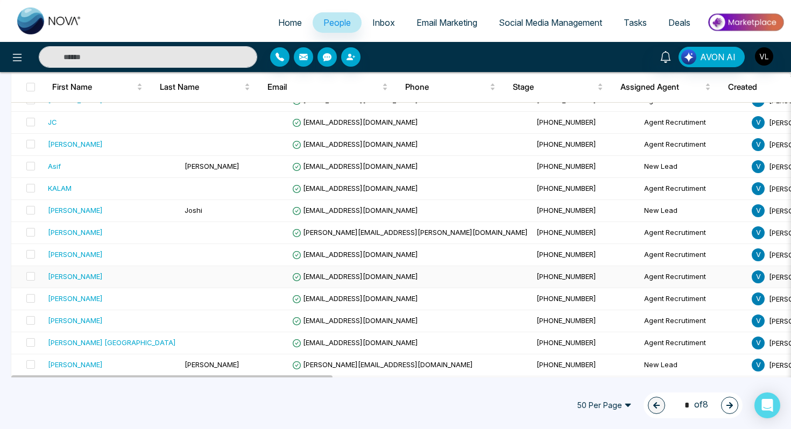
scroll to position [151, 0]
